Goal: Transaction & Acquisition: Purchase product/service

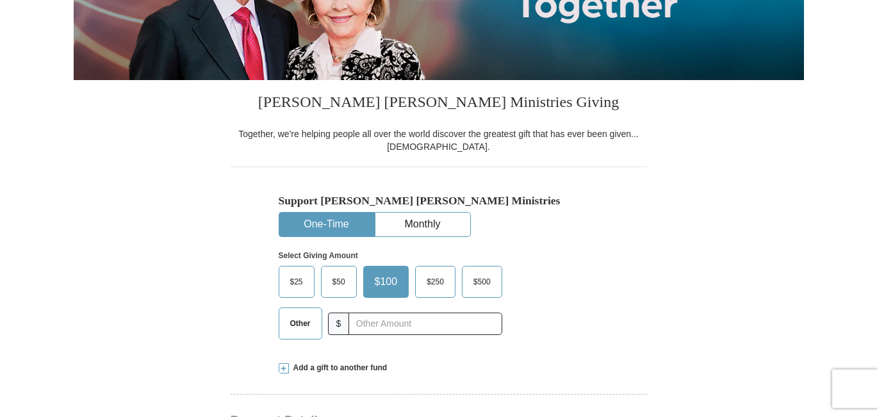
scroll to position [261, 0]
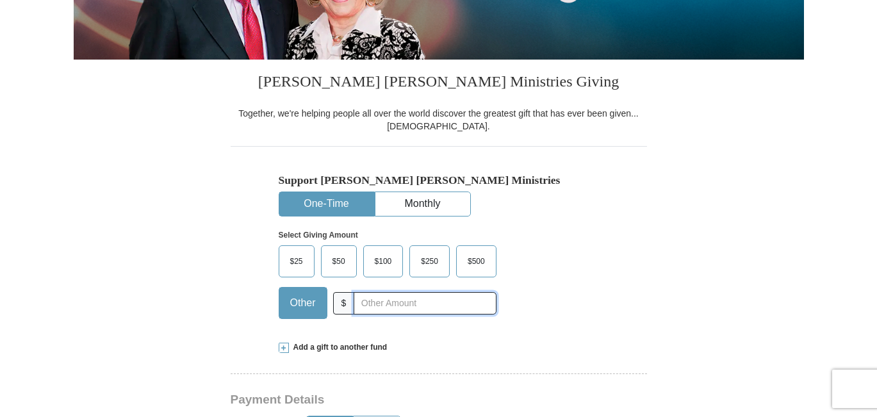
click at [386, 302] on input "text" at bounding box center [425, 303] width 142 height 22
type input "200"
click at [336, 208] on button "One-Time" at bounding box center [326, 204] width 95 height 24
click at [314, 308] on span "Other" at bounding box center [303, 302] width 38 height 19
click at [0, 0] on input "Other" at bounding box center [0, 0] width 0 height 0
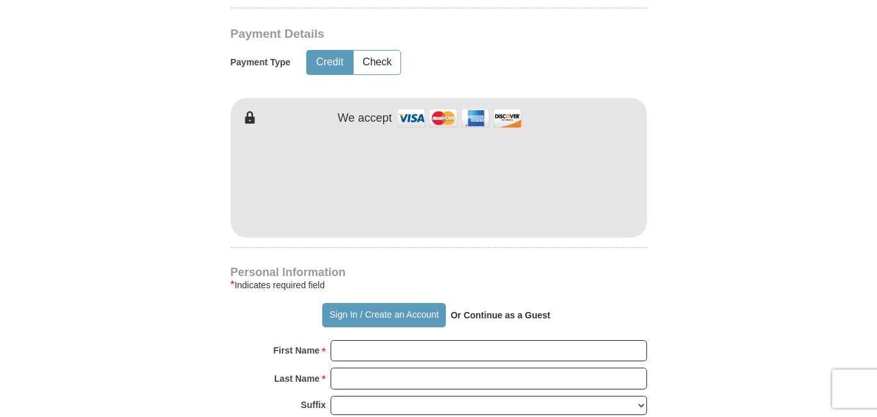
scroll to position [653, 0]
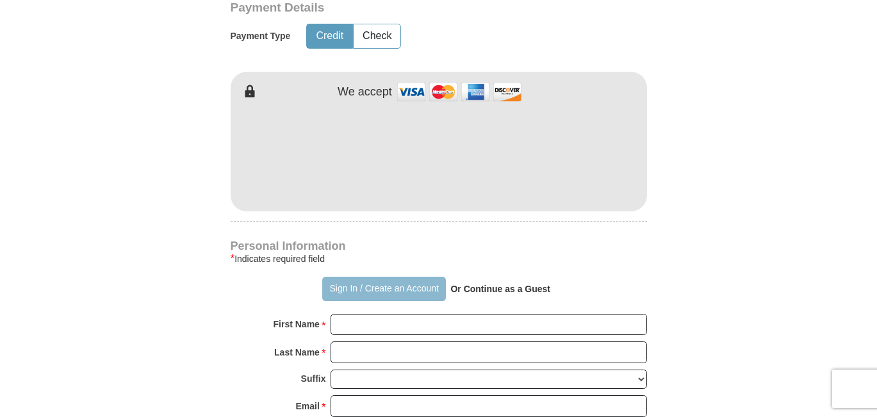
click at [405, 288] on button "Sign In / Create an Account" at bounding box center [384, 289] width 124 height 24
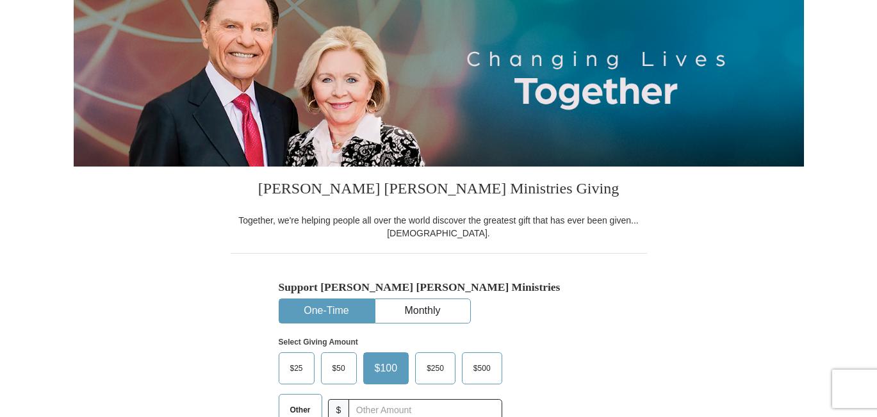
select select "VT"
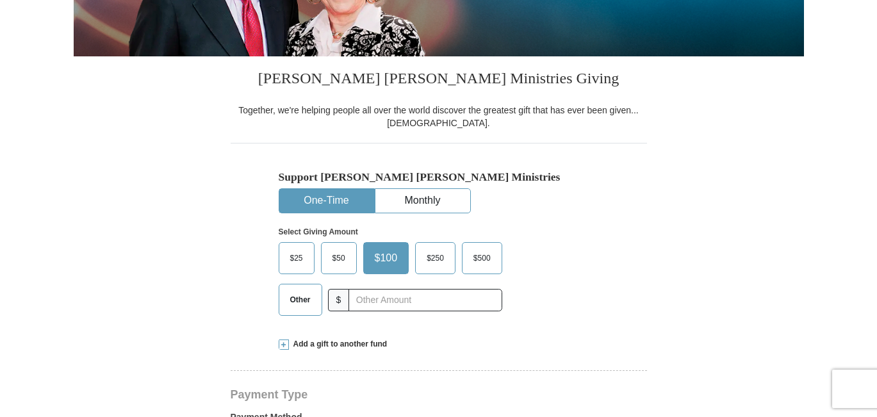
scroll to position [261, 0]
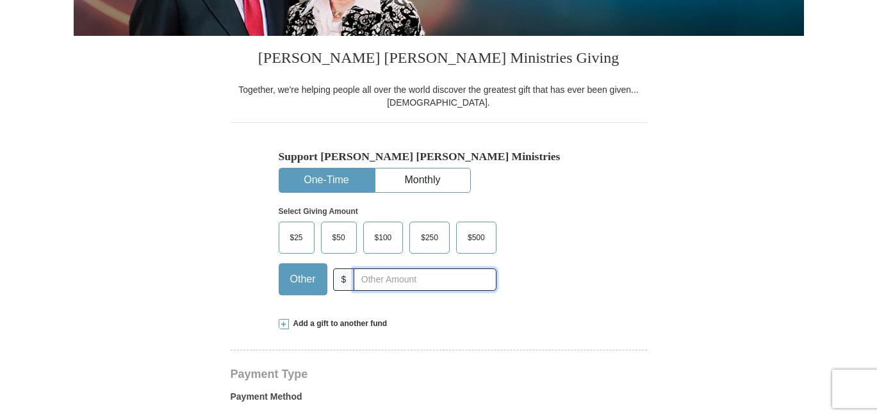
click at [372, 276] on input "text" at bounding box center [425, 279] width 142 height 22
type input "200"
click at [338, 183] on button "One-Time" at bounding box center [326, 180] width 95 height 24
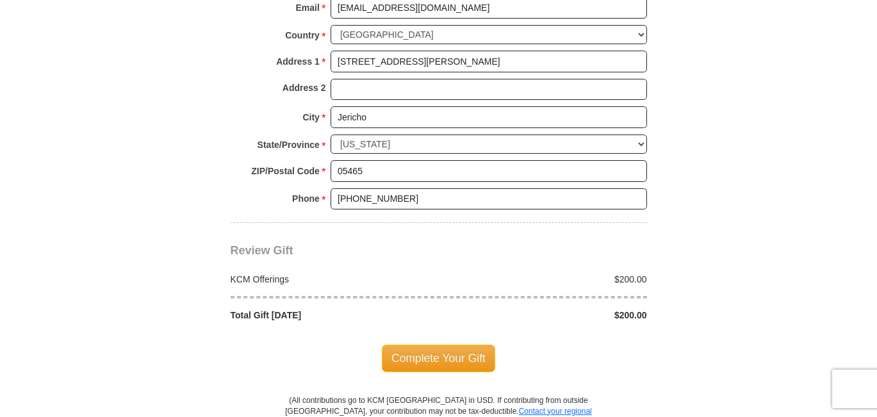
scroll to position [1045, 0]
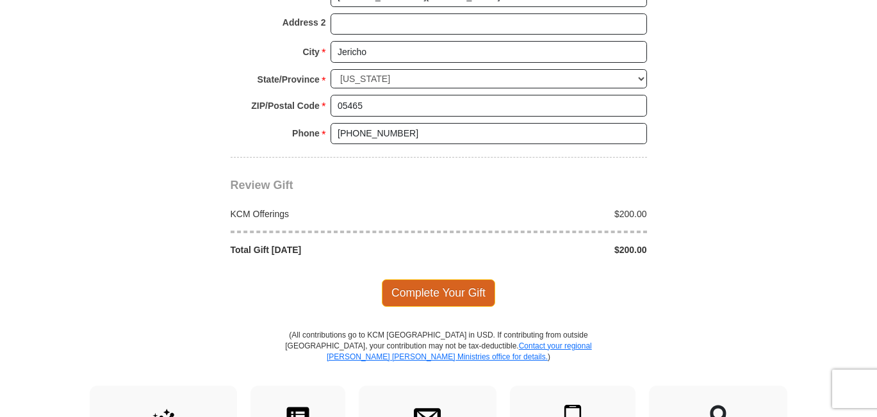
click at [403, 293] on span "Complete Your Gift" at bounding box center [438, 292] width 113 height 27
